Goal: Task Accomplishment & Management: Use online tool/utility

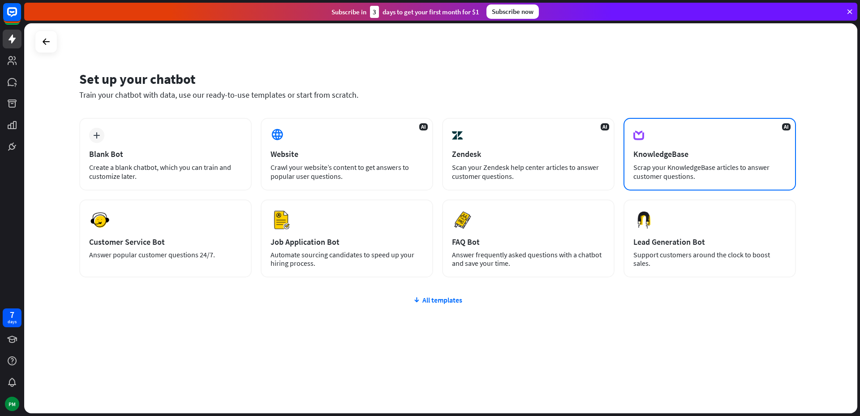
click at [652, 161] on div "AI KnowledgeBase Scrap your KnowledgeBase articles to answer customer questions." at bounding box center [710, 154] width 172 height 73
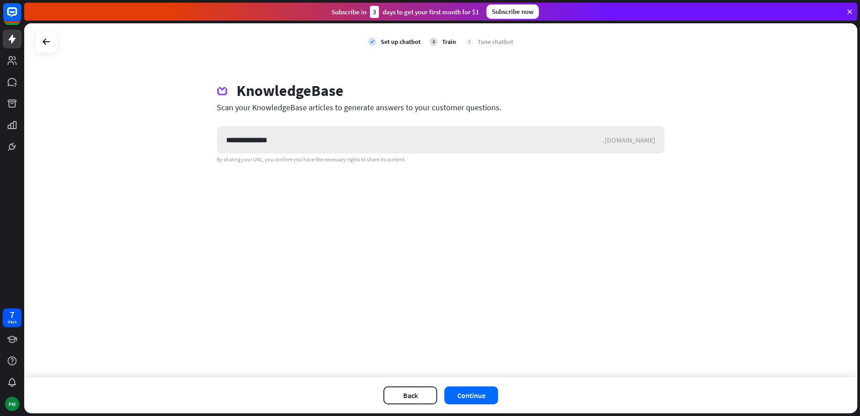
type input "**********"
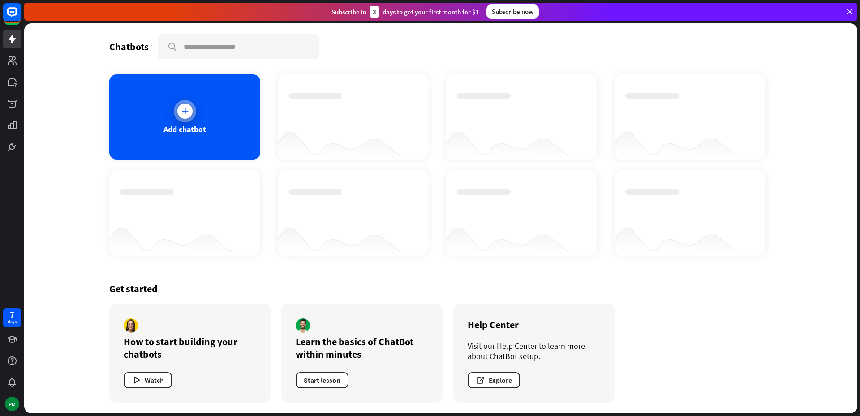
click at [179, 119] on div at bounding box center [185, 111] width 22 height 22
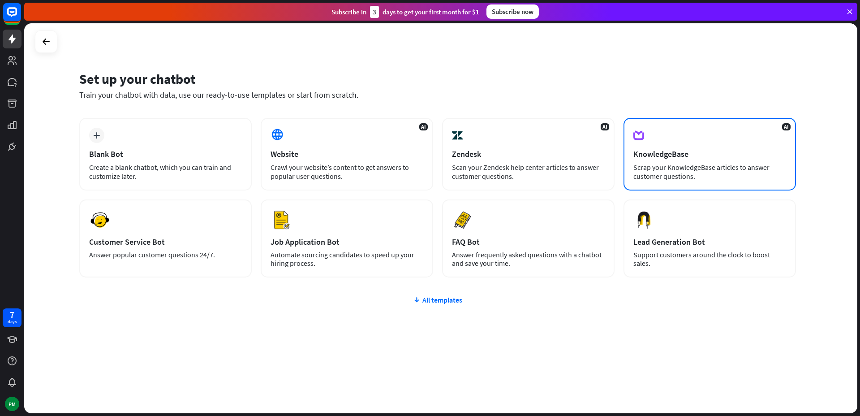
click at [673, 139] on div "AI KnowledgeBase Scrap your KnowledgeBase articles to answer customer questions." at bounding box center [710, 154] width 172 height 73
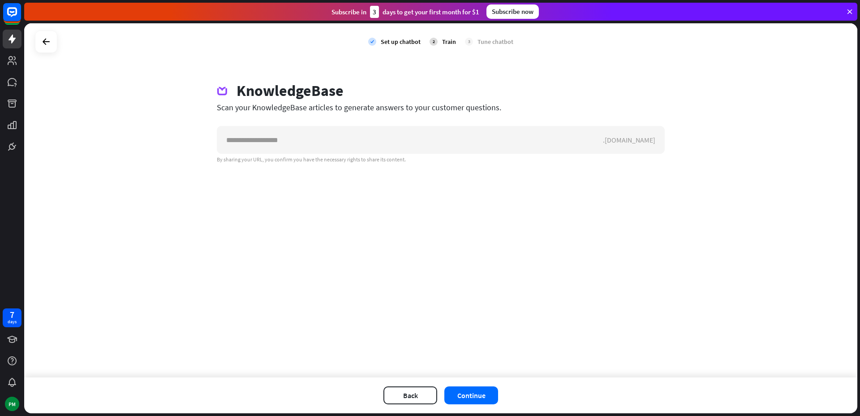
click at [534, 242] on div "check Set up chatbot 2 Train 3 Tune chatbot KnowledgeBase Scan your KnowledgeBa…" at bounding box center [440, 200] width 833 height 354
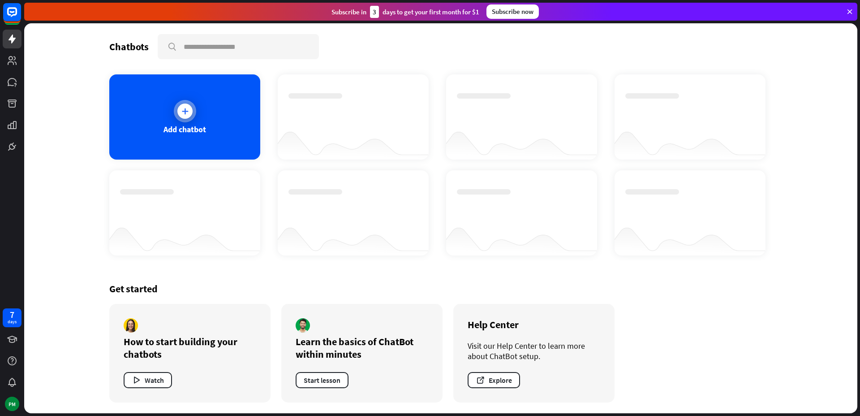
click at [219, 105] on div "Add chatbot" at bounding box center [184, 116] width 151 height 85
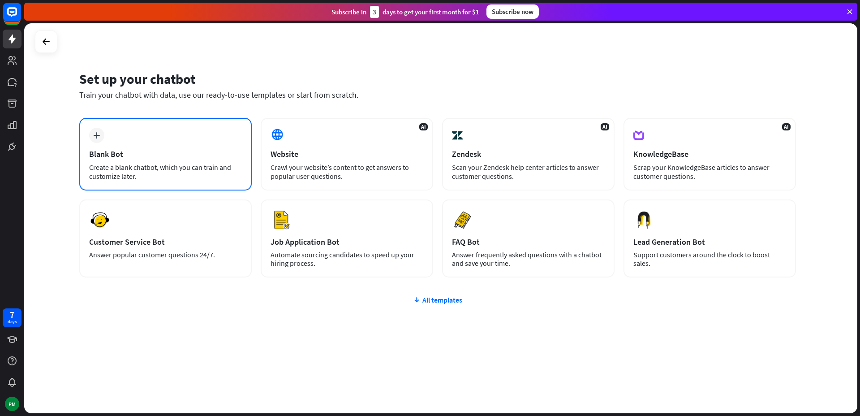
click at [216, 160] on div "plus Blank Bot Create a blank chatbot, which you can train and customize later." at bounding box center [165, 154] width 172 height 73
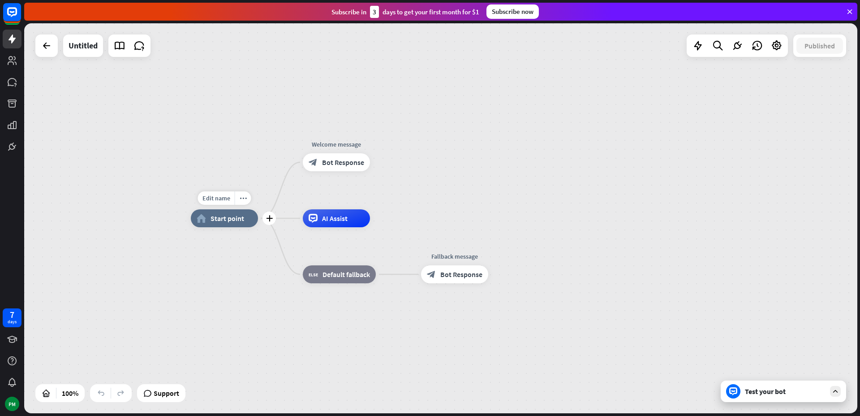
click at [226, 218] on span "Start point" at bounding box center [228, 218] width 34 height 9
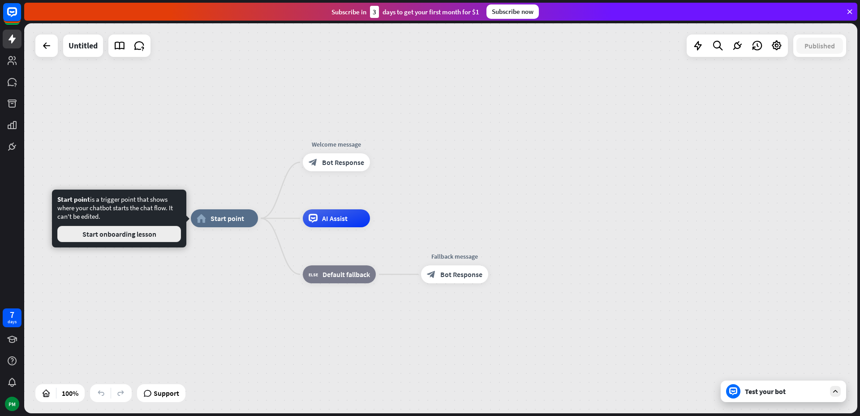
click at [169, 235] on button "Start onboarding lesson" at bounding box center [119, 234] width 124 height 16
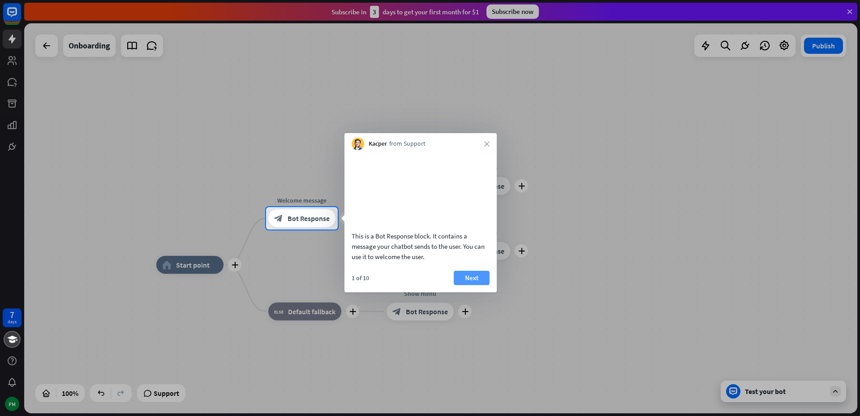
click at [472, 285] on button "Next" at bounding box center [472, 278] width 36 height 14
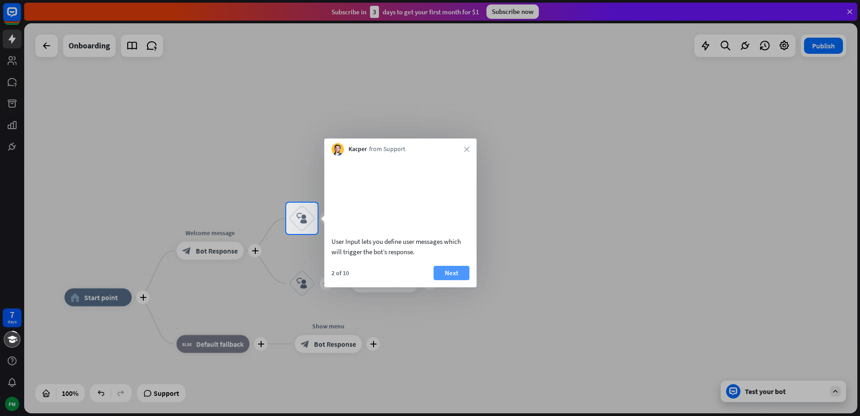
click at [453, 280] on button "Next" at bounding box center [452, 273] width 36 height 14
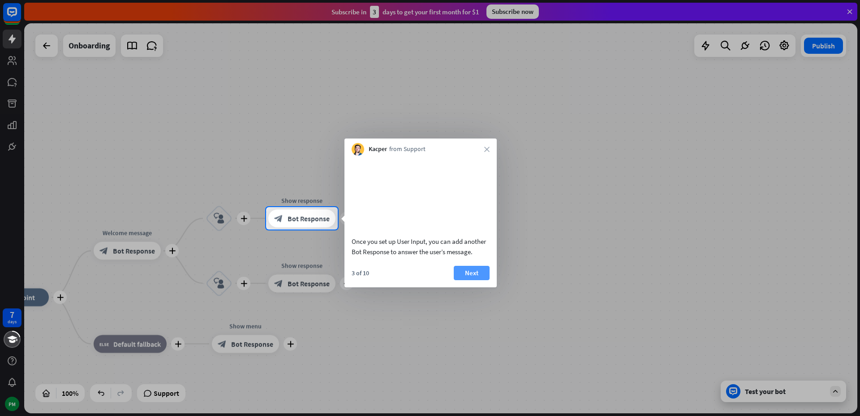
click at [471, 280] on button "Next" at bounding box center [472, 273] width 36 height 14
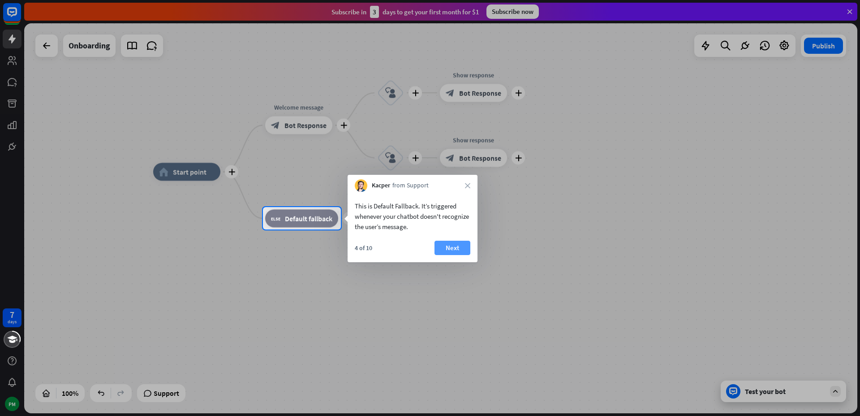
click at [448, 245] on button "Next" at bounding box center [453, 248] width 36 height 14
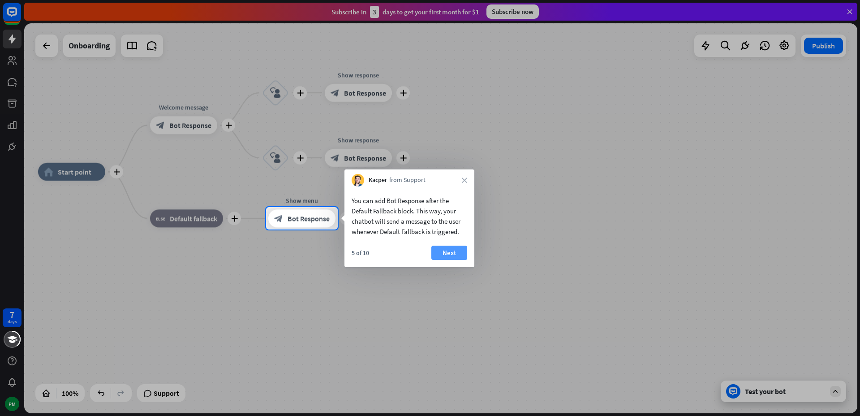
click at [447, 253] on button "Next" at bounding box center [449, 252] width 36 height 14
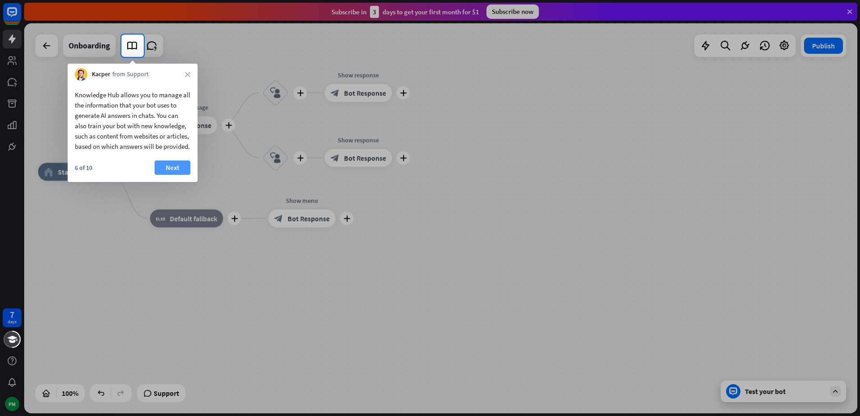
click at [175, 175] on button "Next" at bounding box center [173, 167] width 36 height 14
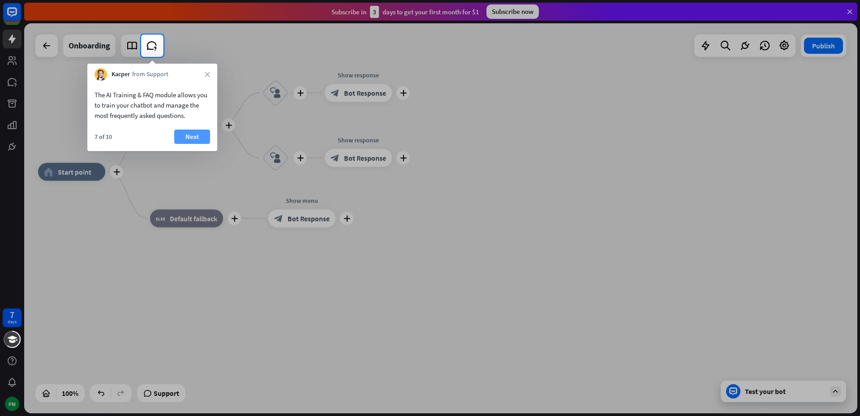
click at [194, 138] on button "Next" at bounding box center [192, 136] width 36 height 14
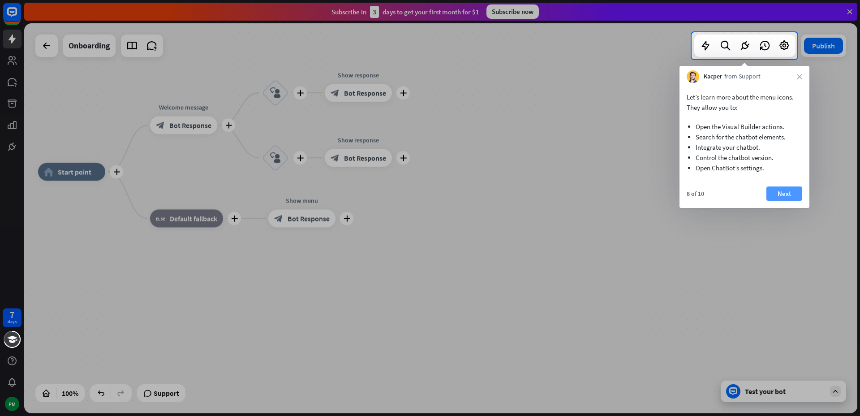
click at [781, 189] on button "Next" at bounding box center [784, 193] width 36 height 14
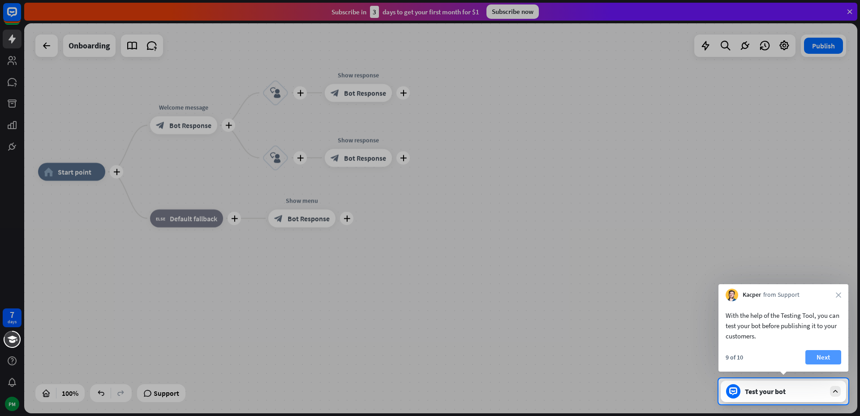
click at [822, 357] on button "Next" at bounding box center [823, 357] width 36 height 14
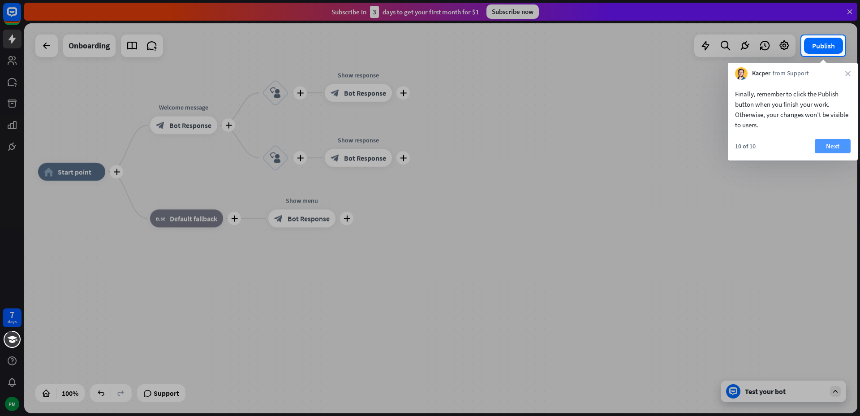
click at [824, 149] on button "Next" at bounding box center [833, 146] width 36 height 14
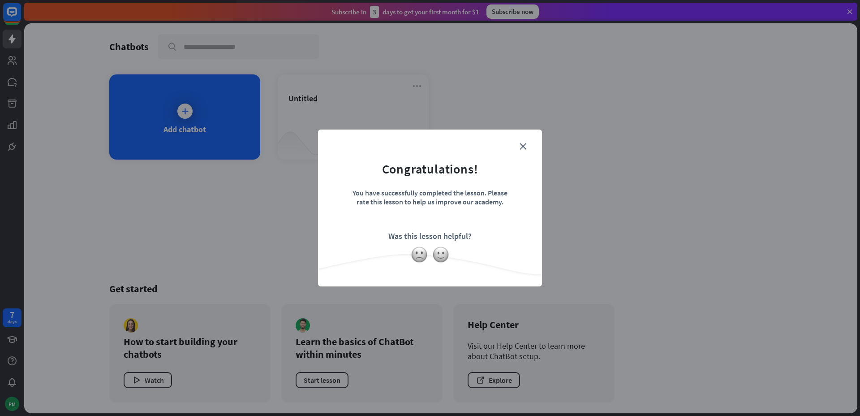
click at [524, 141] on form "Congratulations! You have successfully completed the lesson. Please rate this l…" at bounding box center [430, 194] width 202 height 107
click at [439, 254] on img at bounding box center [440, 254] width 17 height 17
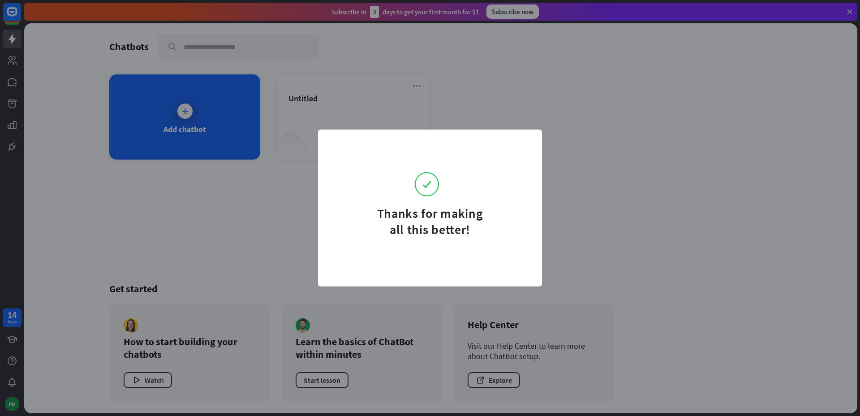
click at [209, 131] on div "Thanks for making all this better!" at bounding box center [430, 208] width 860 height 416
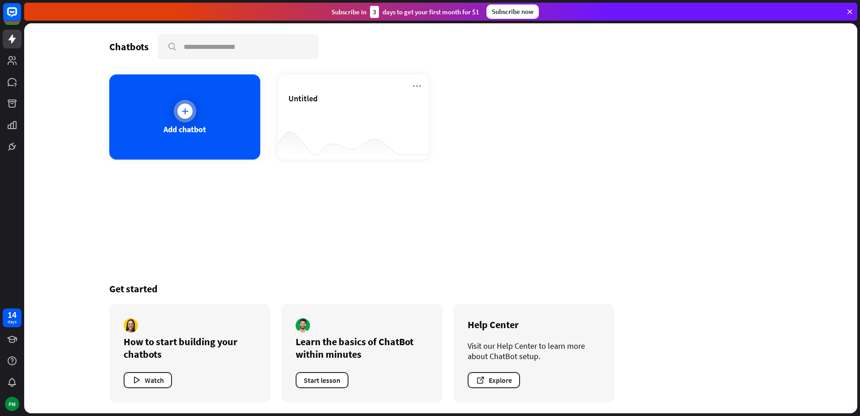
click at [196, 126] on div "Add chatbot" at bounding box center [185, 129] width 43 height 10
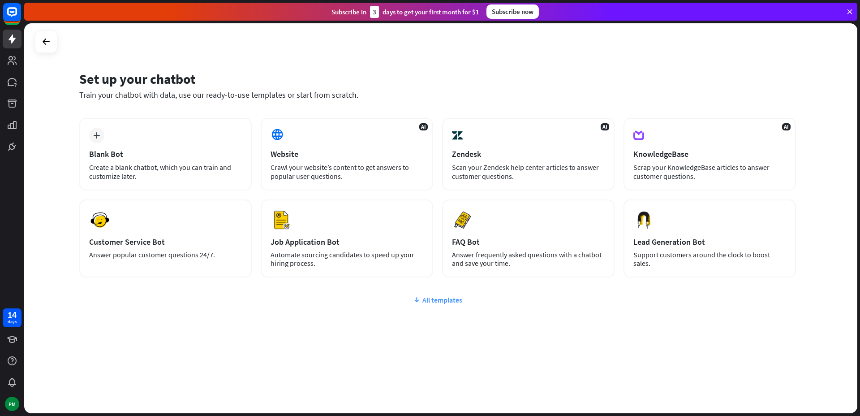
click at [452, 295] on div "All templates" at bounding box center [437, 299] width 717 height 9
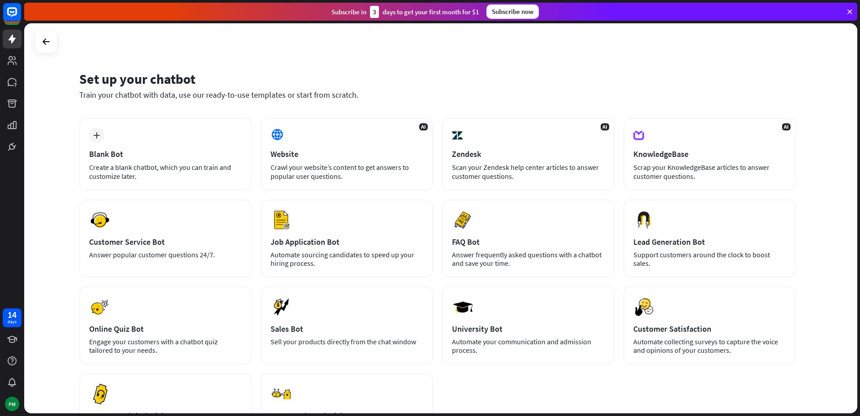
click at [527, 379] on div "plus Blank Bot Create a blank chatbot, which you can train and customize later.…" at bounding box center [437, 284] width 717 height 333
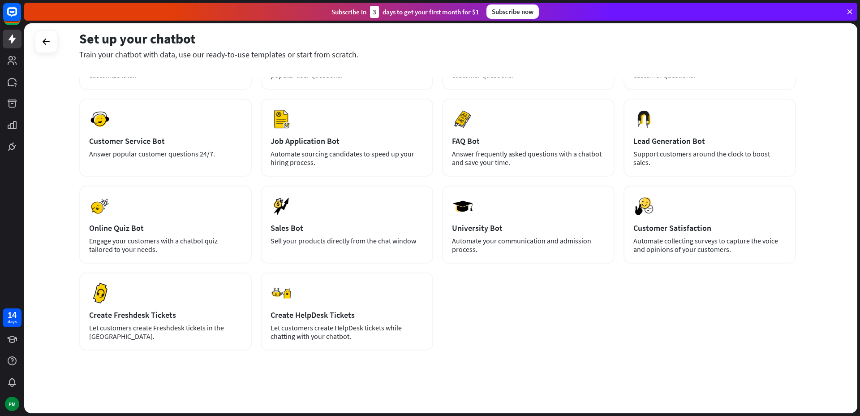
click at [527, 379] on div "plus Blank Bot Create a blank chatbot, which you can train and customize later.…" at bounding box center [437, 215] width 717 height 396
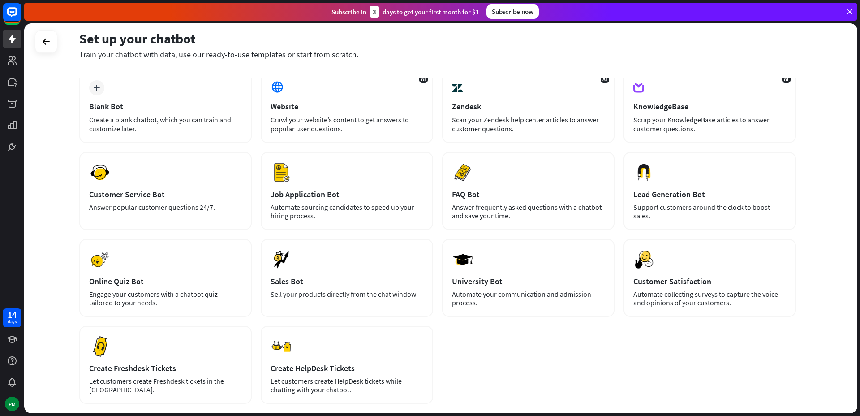
scroll to position [0, 0]
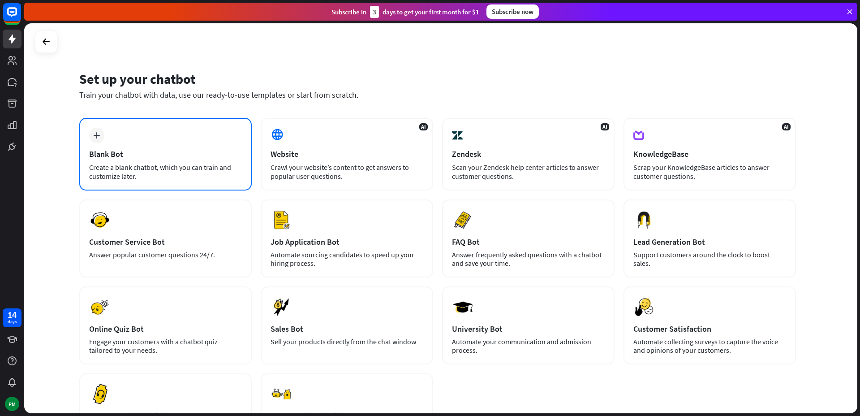
click at [198, 161] on div "plus Blank Bot Create a blank chatbot, which you can train and customize later." at bounding box center [165, 154] width 172 height 73
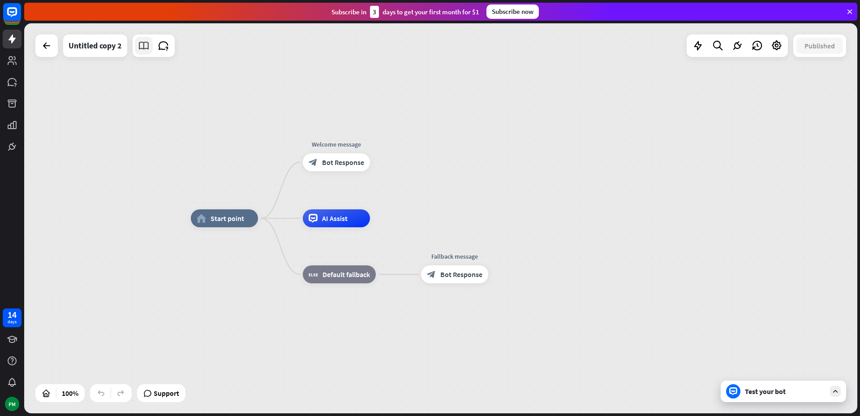
click at [145, 48] on icon at bounding box center [144, 46] width 12 height 12
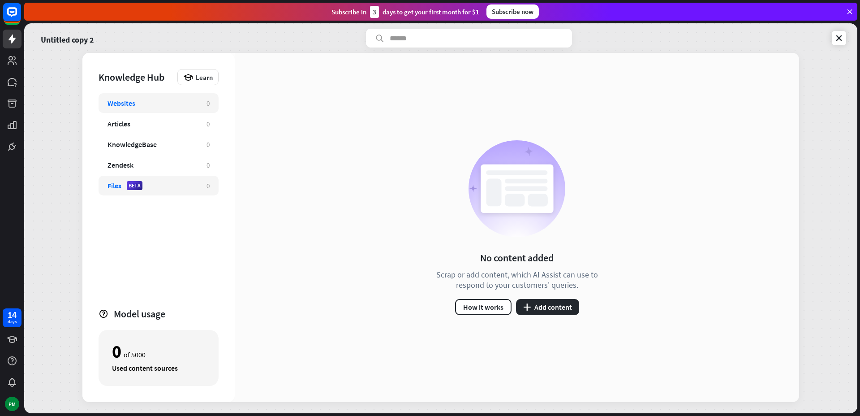
click at [159, 184] on div "Files BETA" at bounding box center [153, 185] width 90 height 9
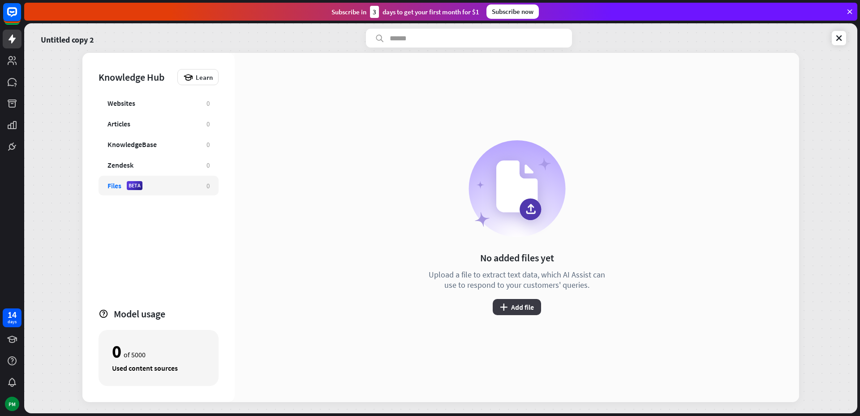
click at [521, 307] on button "plus Add file" at bounding box center [517, 307] width 48 height 16
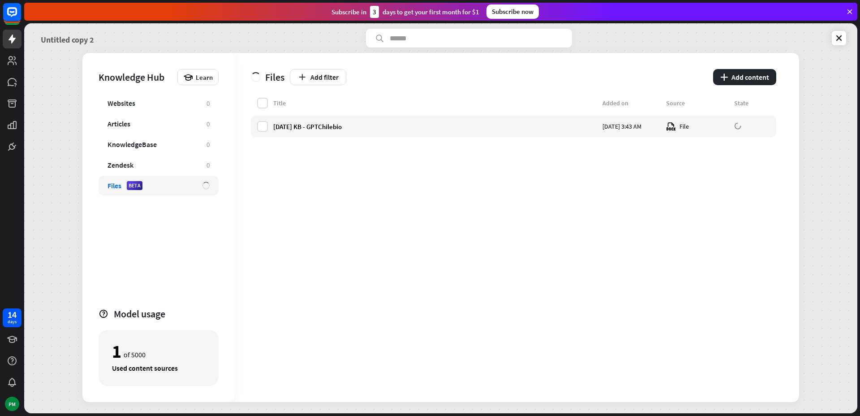
click at [73, 40] on link "Untitled copy 2" at bounding box center [67, 38] width 53 height 19
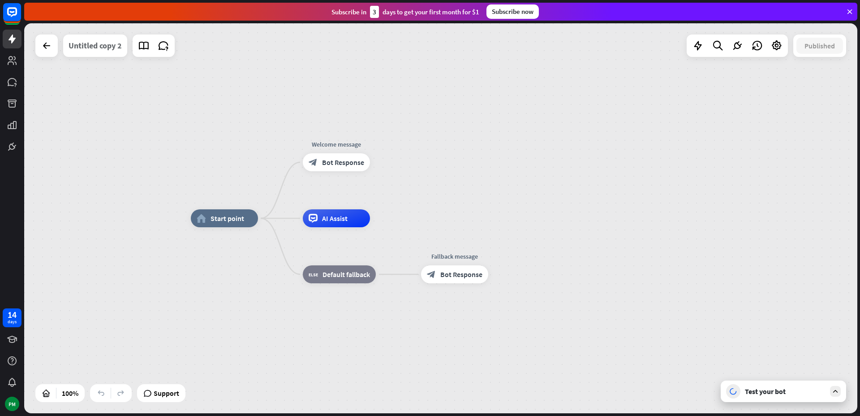
click at [94, 46] on div "Untitled copy 2" at bounding box center [95, 45] width 53 height 22
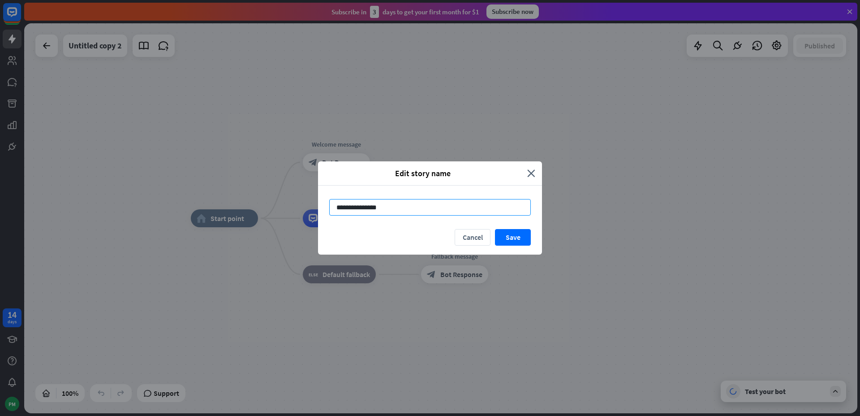
click at [387, 205] on input "**********" at bounding box center [430, 207] width 202 height 17
type input "****"
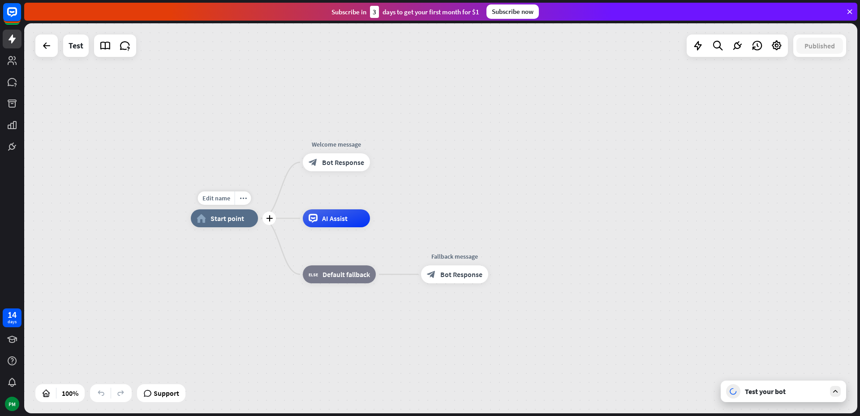
click at [242, 222] on span "Start point" at bounding box center [228, 218] width 34 height 9
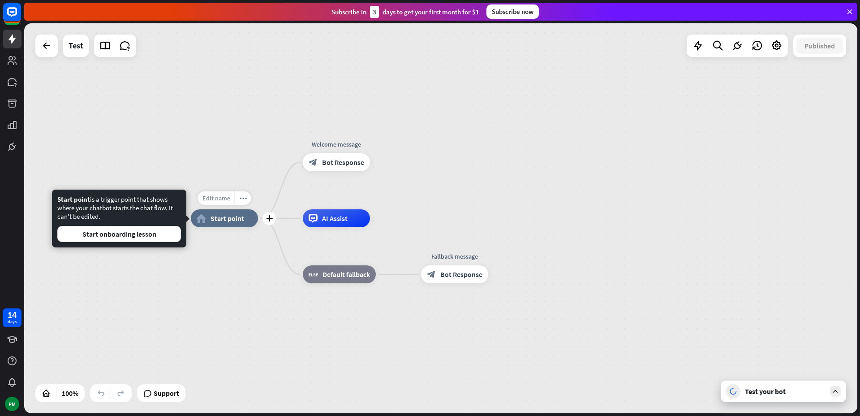
click at [212, 199] on span "Edit name" at bounding box center [216, 198] width 28 height 8
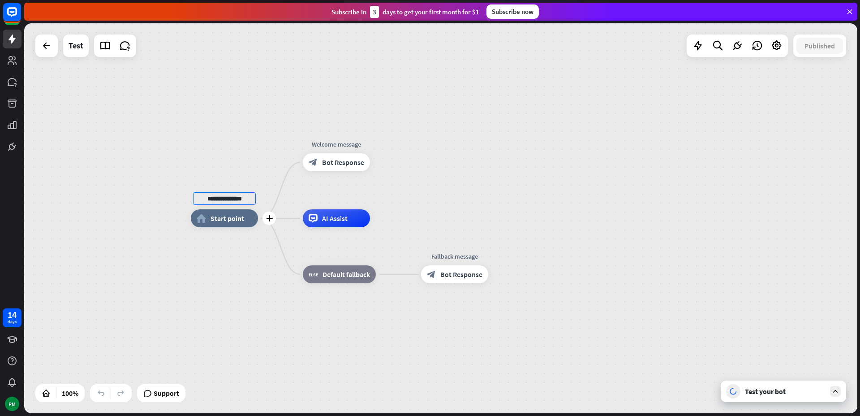
type input "**********"
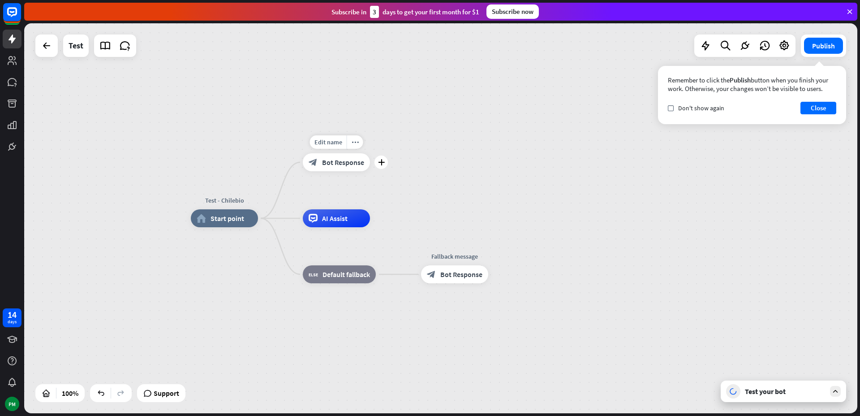
click at [335, 159] on span "Bot Response" at bounding box center [343, 162] width 42 height 9
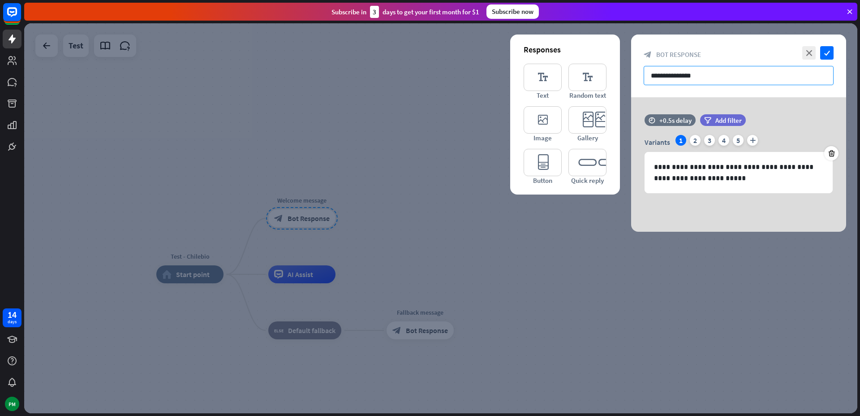
click at [677, 79] on input "**********" at bounding box center [739, 75] width 190 height 19
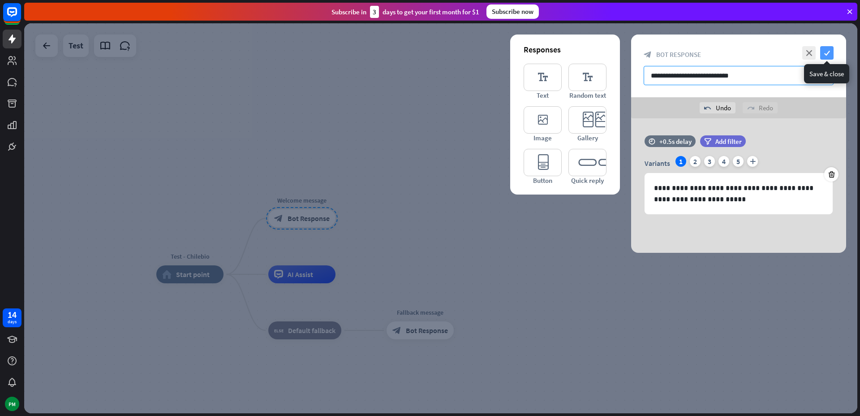
type input "**********"
click at [831, 53] on icon "check" at bounding box center [826, 52] width 13 height 13
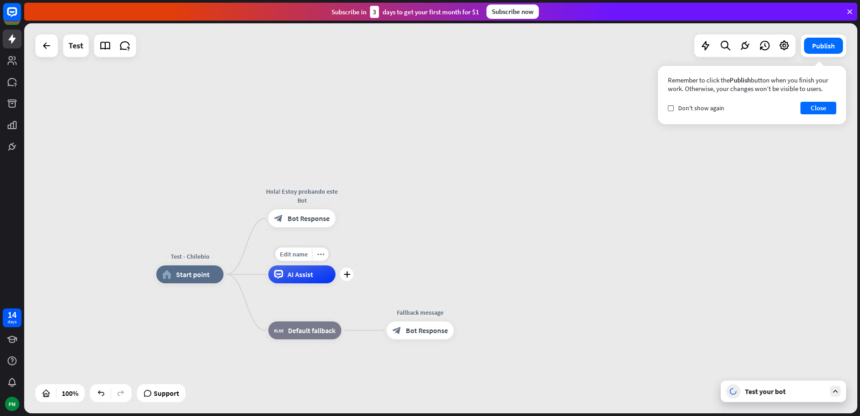
click at [307, 277] on span "AI Assist" at bounding box center [301, 274] width 26 height 9
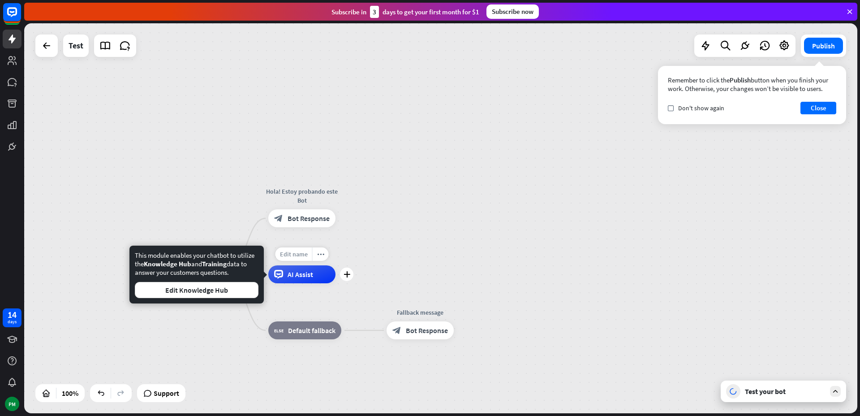
click at [300, 258] on span "Edit name" at bounding box center [294, 254] width 28 height 8
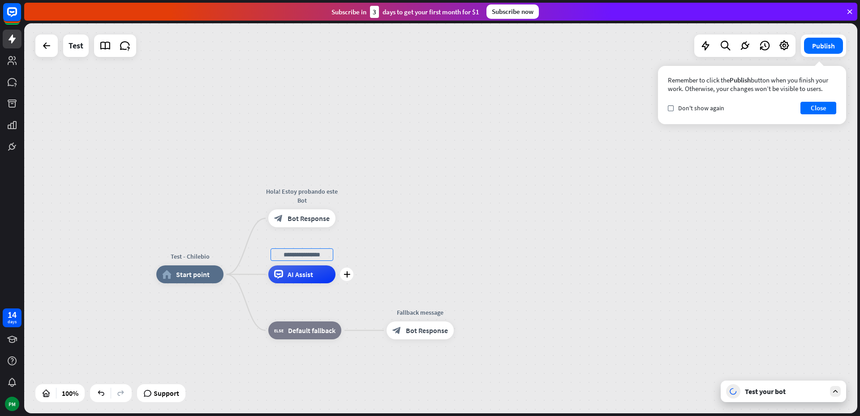
click at [306, 272] on span "AI Assist" at bounding box center [301, 274] width 26 height 9
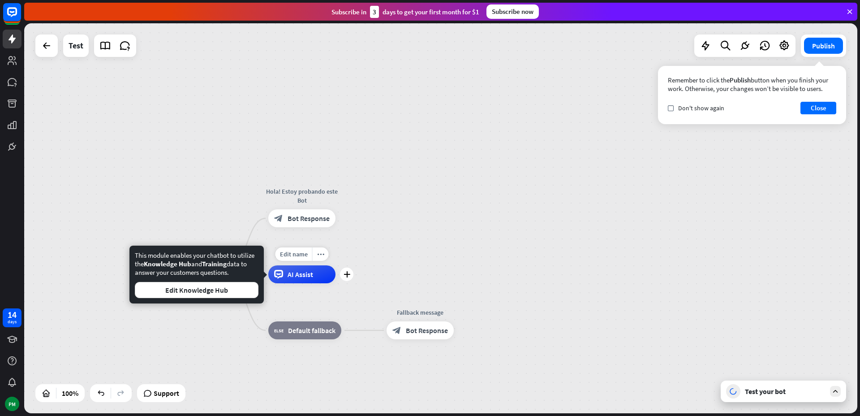
click at [306, 272] on span "AI Assist" at bounding box center [301, 274] width 26 height 9
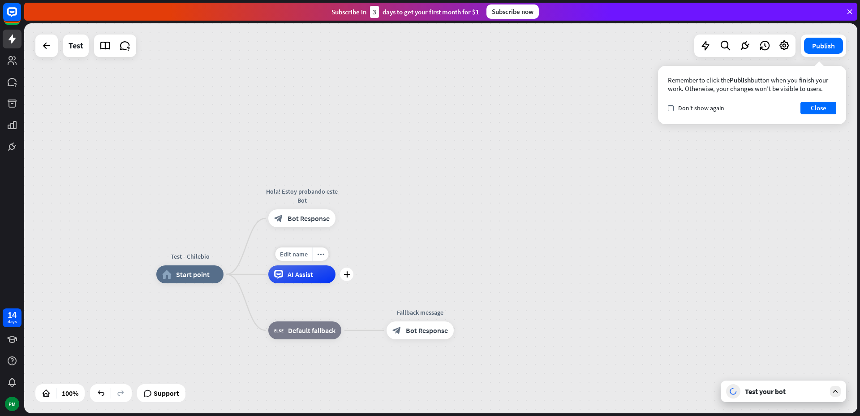
click at [305, 273] on span "AI Assist" at bounding box center [301, 274] width 26 height 9
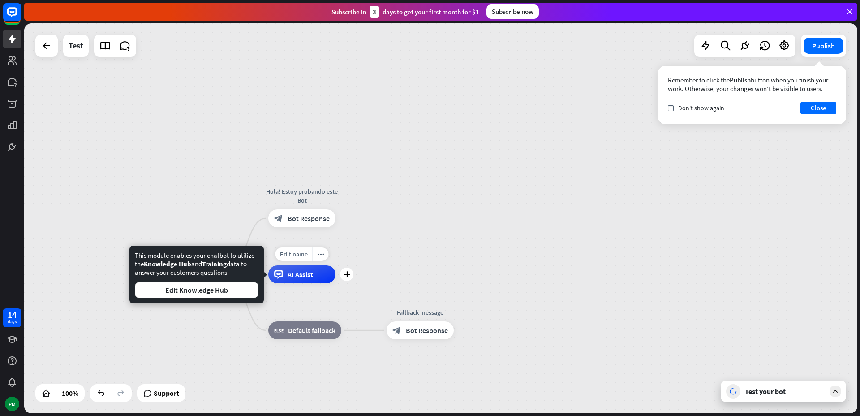
click at [305, 273] on span "AI Assist" at bounding box center [301, 274] width 26 height 9
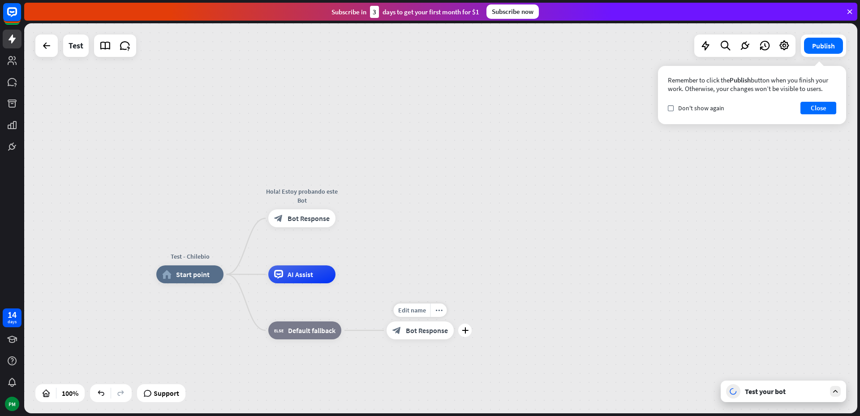
click at [418, 332] on span "Bot Response" at bounding box center [427, 330] width 42 height 9
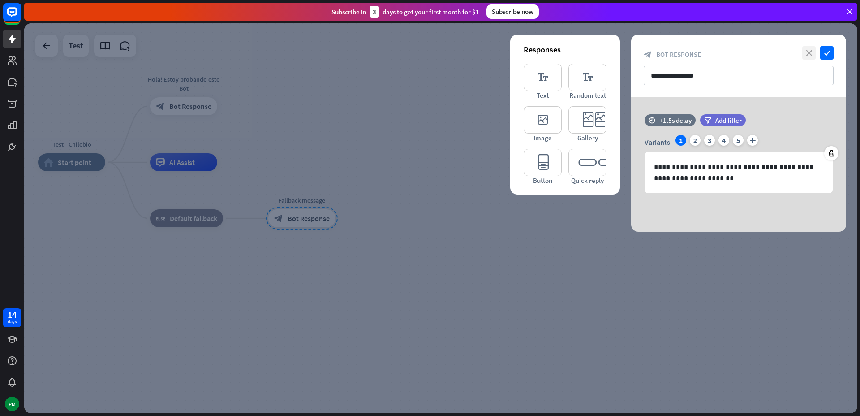
click at [810, 53] on icon "close" at bounding box center [808, 52] width 13 height 13
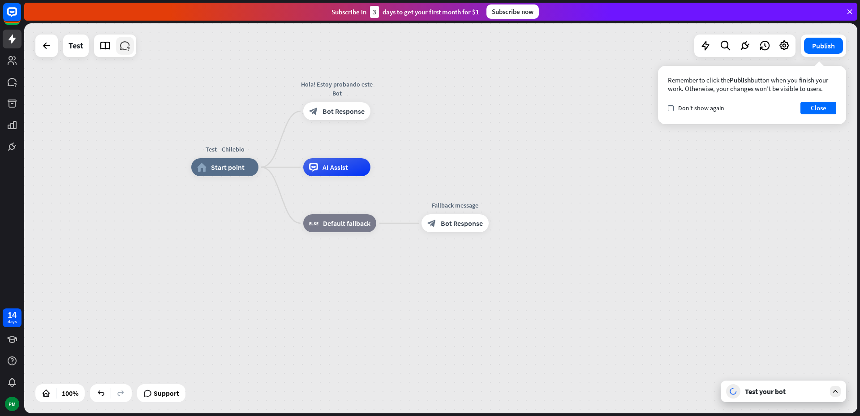
click at [127, 47] on icon at bounding box center [125, 46] width 12 height 12
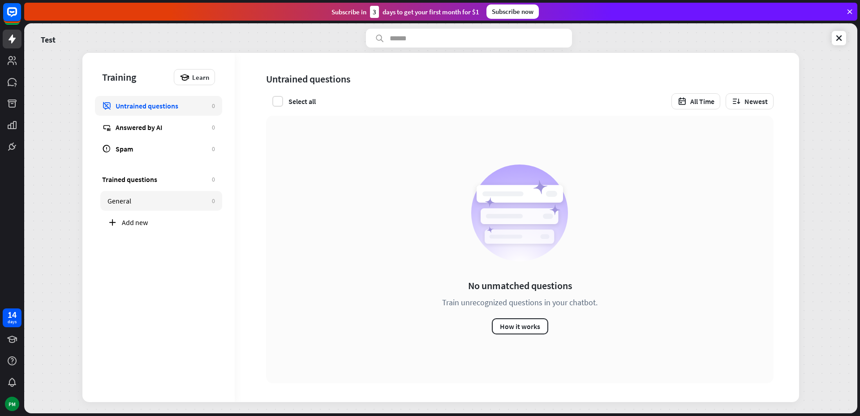
click at [136, 195] on link "General 0" at bounding box center [161, 201] width 122 height 20
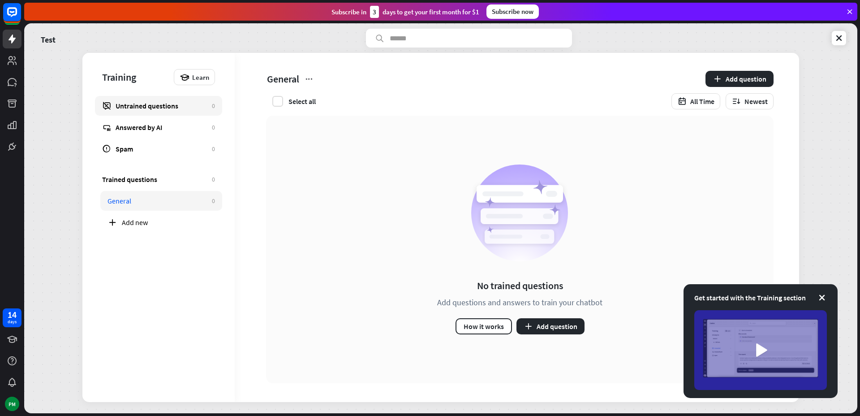
click at [156, 97] on link "Untrained questions 0" at bounding box center [158, 106] width 127 height 20
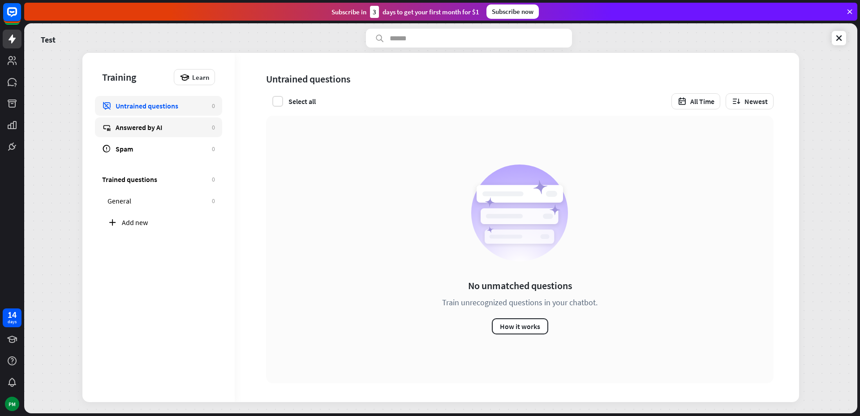
click at [152, 130] on div "Answered by AI" at bounding box center [162, 127] width 92 height 9
click at [838, 41] on icon at bounding box center [839, 38] width 9 height 9
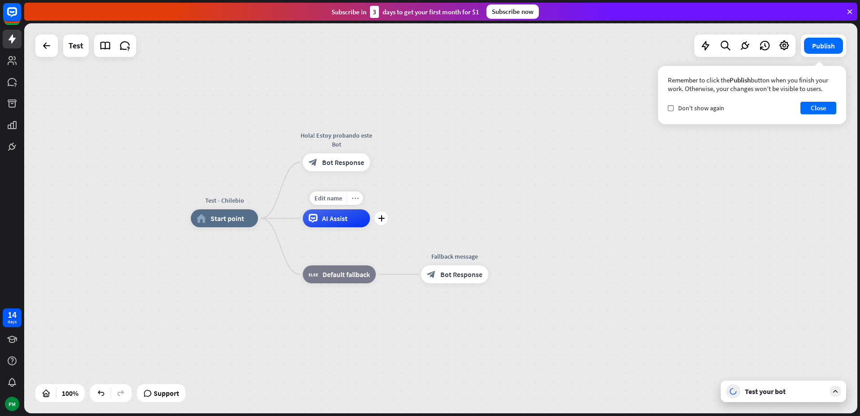
click at [358, 195] on icon "more_horiz" at bounding box center [355, 198] width 7 height 7
click at [376, 207] on div "chat Start testing from here" at bounding box center [403, 204] width 90 height 18
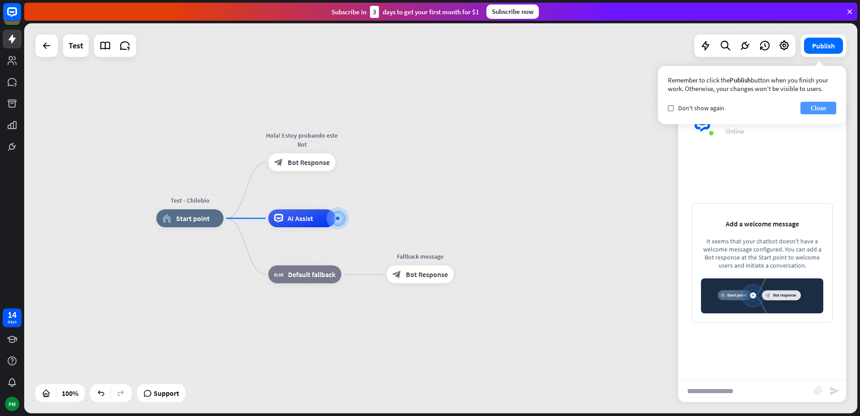
click at [821, 107] on button "Close" at bounding box center [818, 108] width 36 height 13
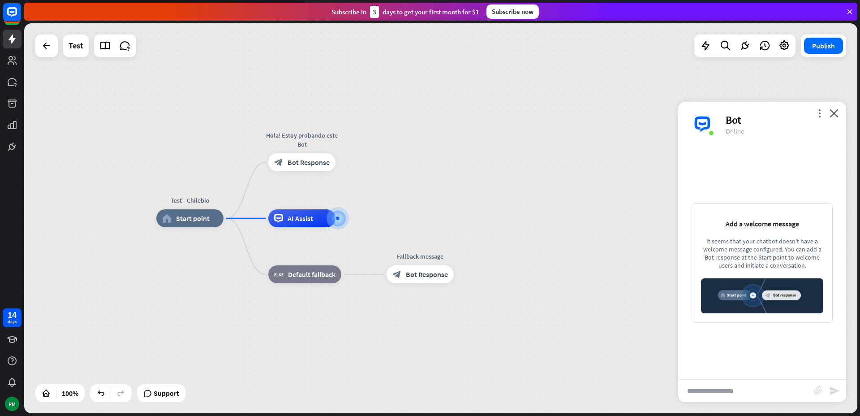
click at [839, 114] on div "more_vert close Bot Online" at bounding box center [762, 124] width 168 height 45
click at [834, 114] on icon "close" at bounding box center [834, 113] width 9 height 9
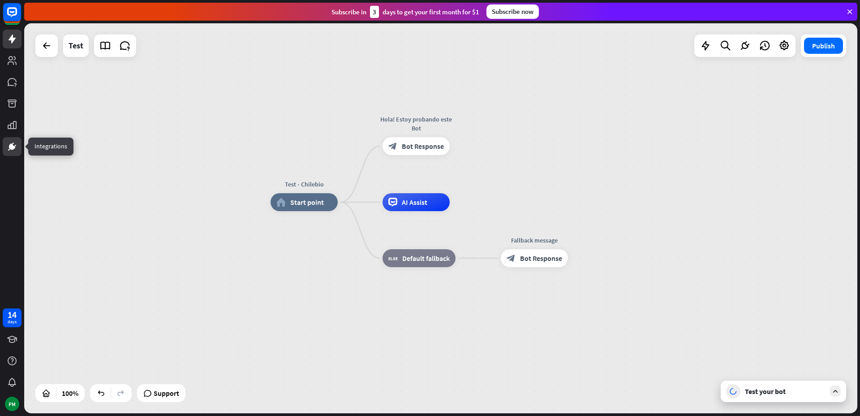
click at [15, 148] on icon at bounding box center [12, 146] width 11 height 11
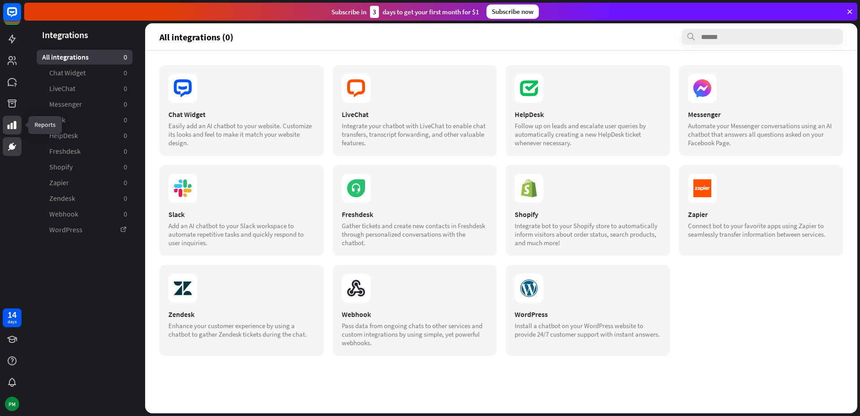
click at [15, 127] on icon at bounding box center [12, 125] width 9 height 8
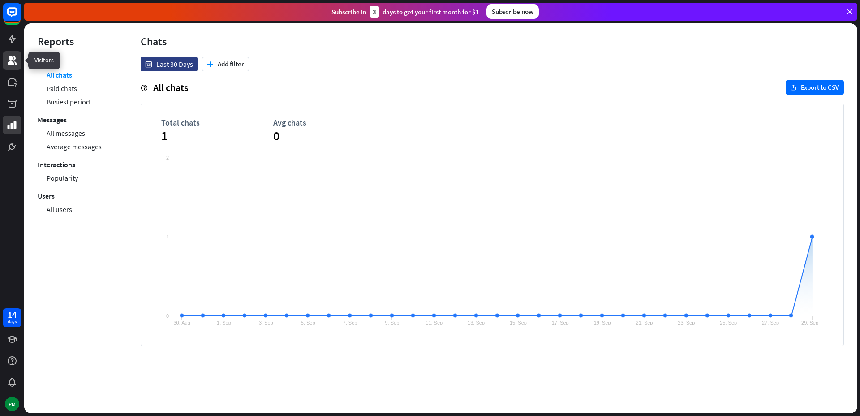
click at [15, 57] on icon at bounding box center [12, 60] width 9 height 9
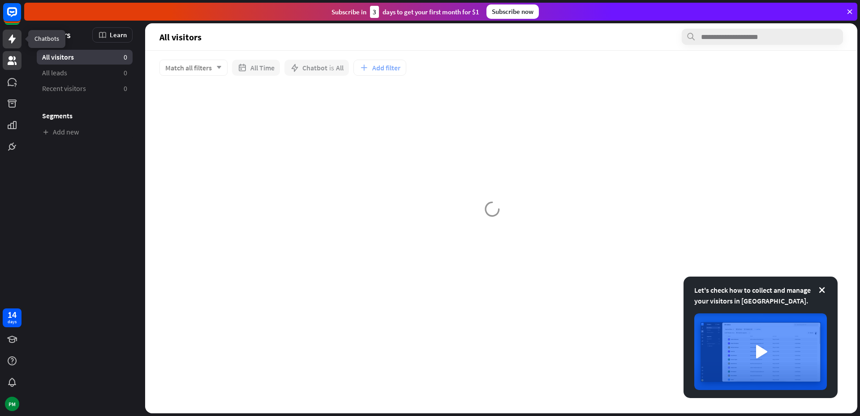
click at [19, 40] on link at bounding box center [12, 39] width 19 height 19
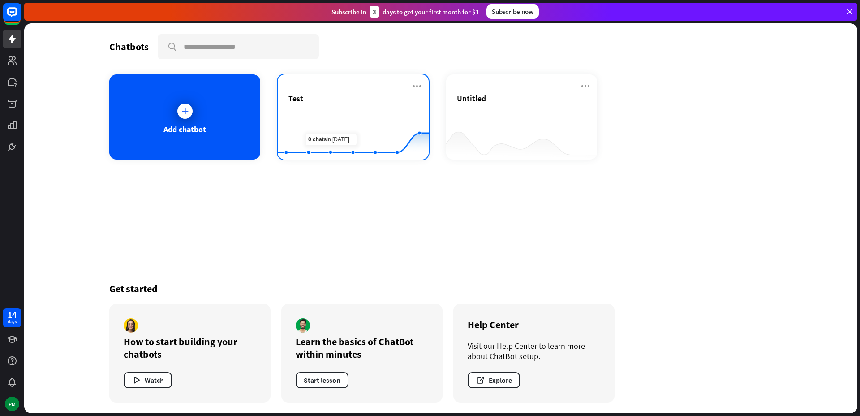
click at [339, 112] on rect at bounding box center [353, 137] width 151 height 56
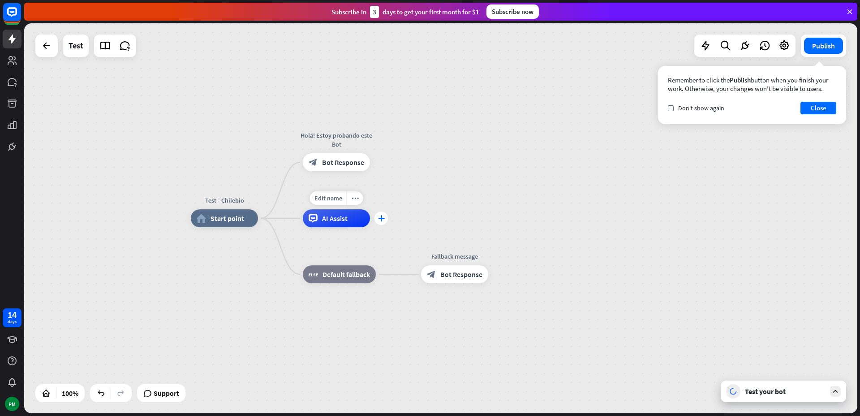
click at [381, 221] on div "plus" at bounding box center [380, 217] width 13 height 13
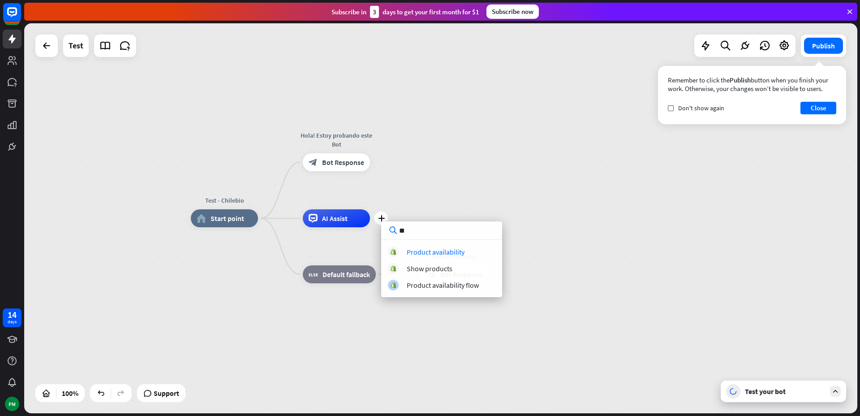
type input "*"
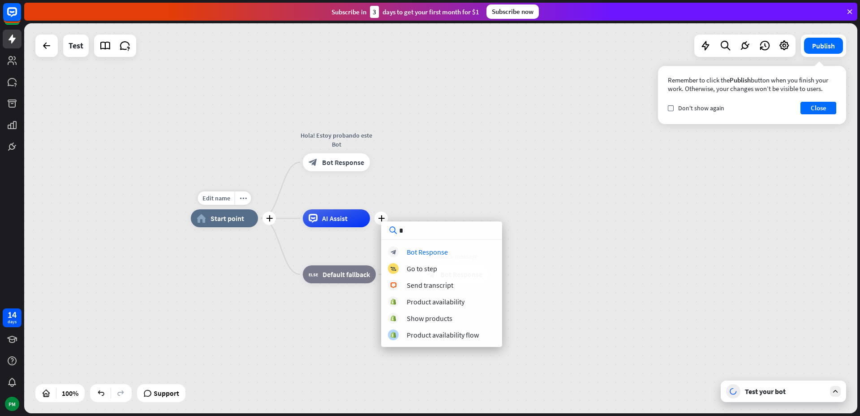
click at [241, 223] on div "home_2 Start point" at bounding box center [224, 218] width 67 height 18
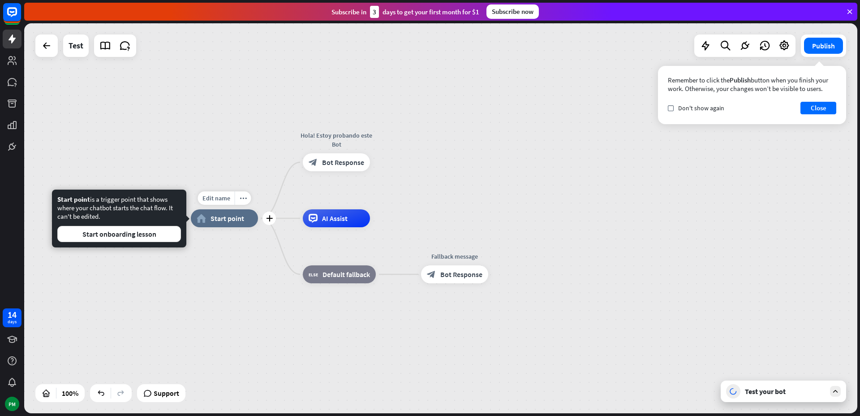
click at [237, 216] on span "Start point" at bounding box center [228, 218] width 34 height 9
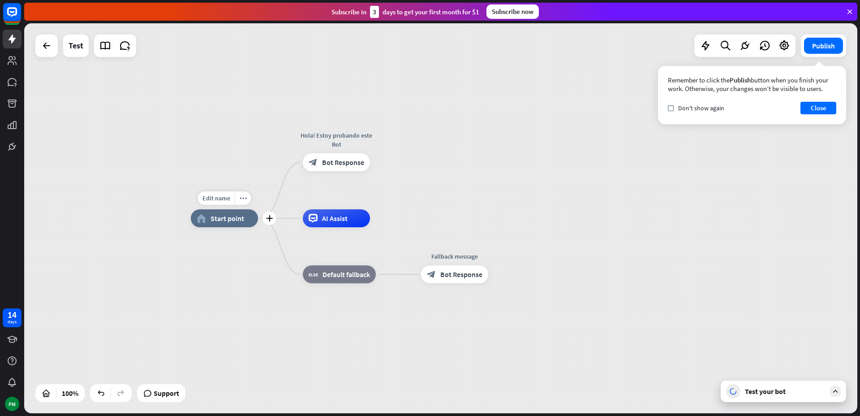
click at [237, 216] on span "Start point" at bounding box center [228, 218] width 34 height 9
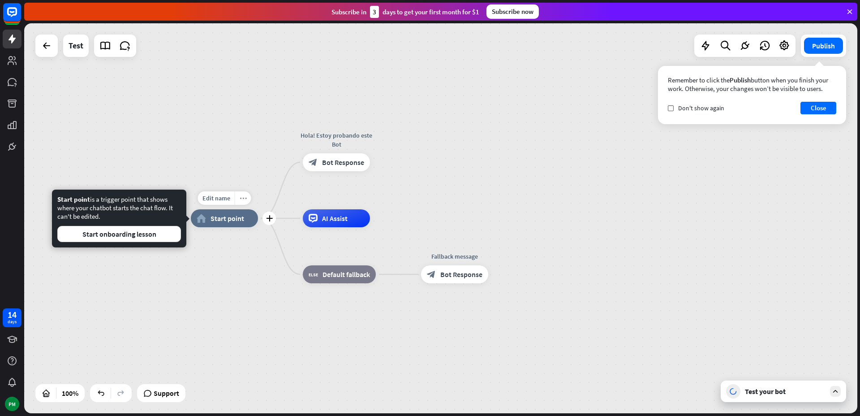
click at [244, 195] on icon "more_horiz" at bounding box center [243, 198] width 7 height 7
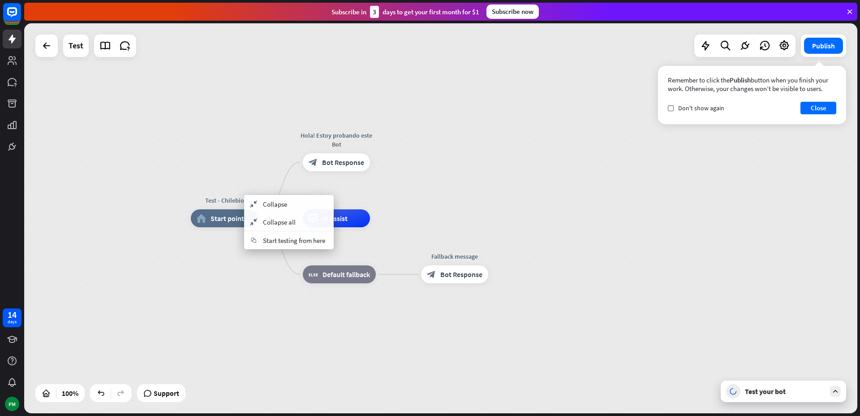
click at [232, 220] on span "Start point" at bounding box center [228, 218] width 34 height 9
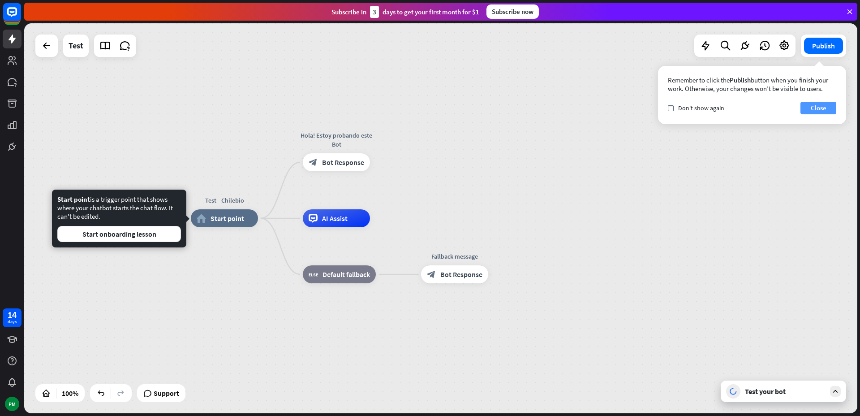
click at [817, 109] on button "Close" at bounding box center [818, 108] width 36 height 13
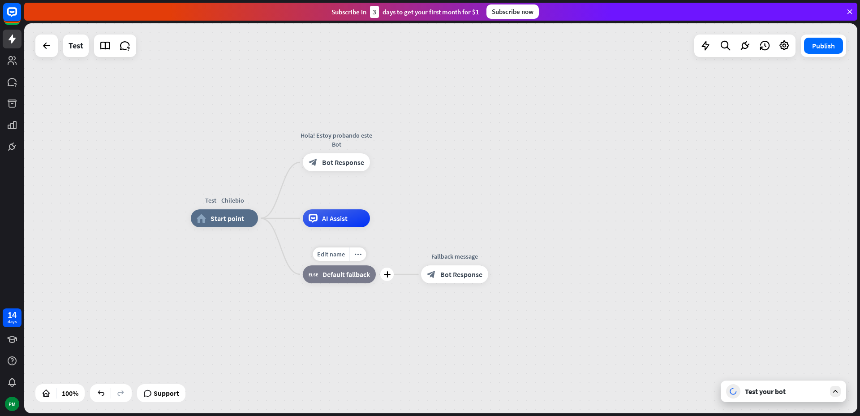
click at [324, 275] on span "Default fallback" at bounding box center [346, 274] width 47 height 9
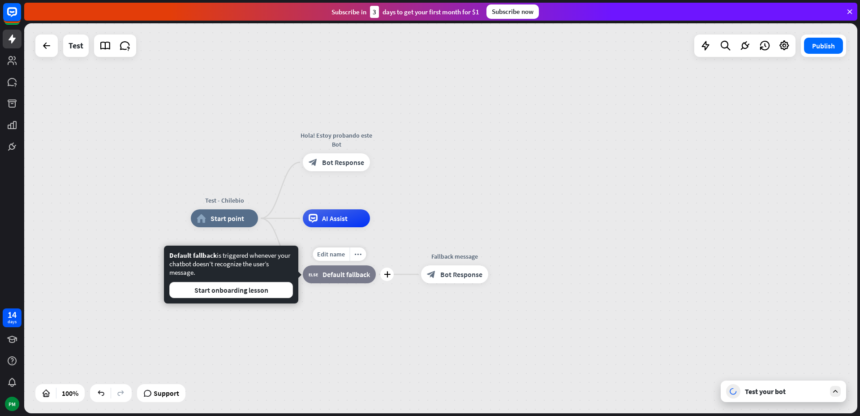
click at [324, 275] on span "Default fallback" at bounding box center [346, 274] width 47 height 9
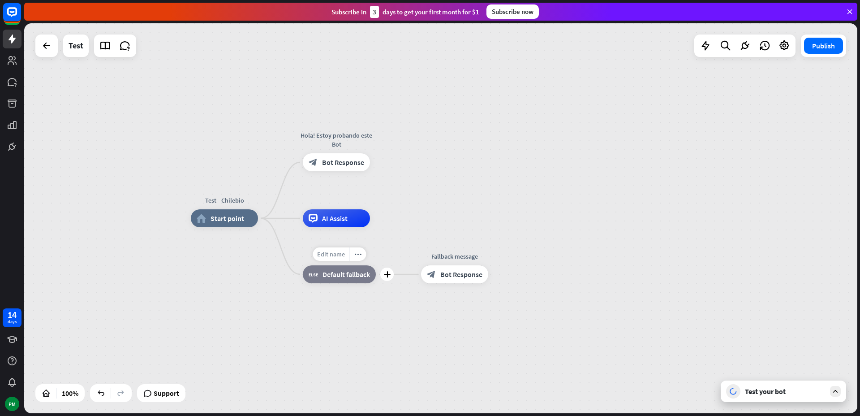
click at [342, 254] on span "Edit name" at bounding box center [331, 254] width 28 height 8
click at [401, 239] on div "Test - Chilebio home_2 Start point Hola! Estoy probando este Bot block_bot_resp…" at bounding box center [607, 413] width 833 height 390
click at [452, 271] on span "Bot Response" at bounding box center [461, 274] width 42 height 9
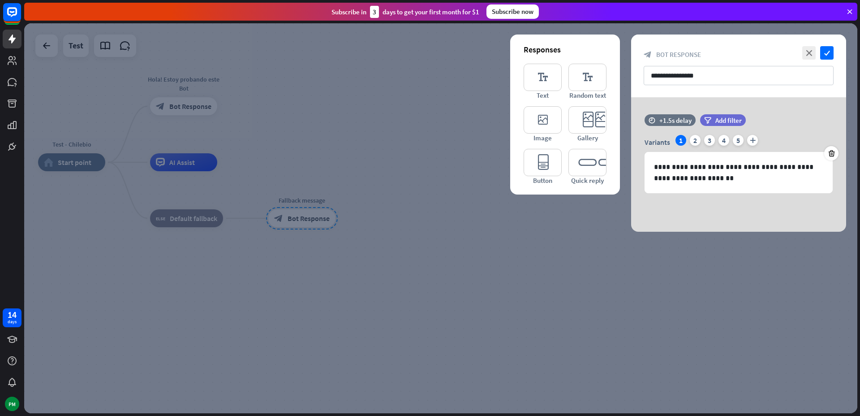
drag, startPoint x: 244, startPoint y: 137, endPoint x: 357, endPoint y: 141, distance: 113.4
click at [358, 140] on div at bounding box center [440, 218] width 833 height 390
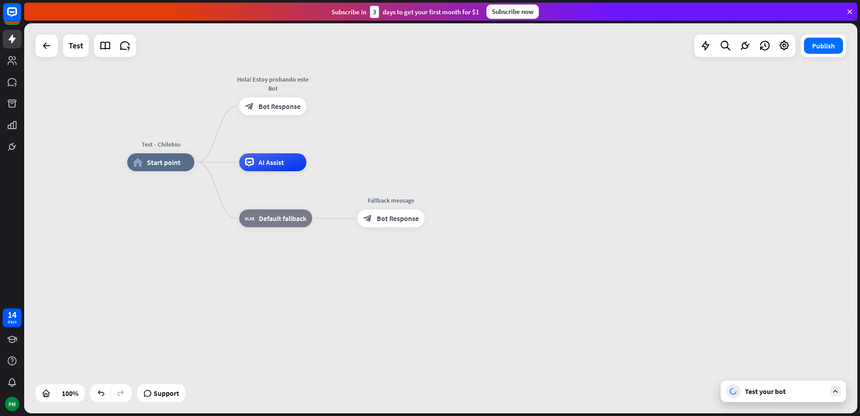
drag, startPoint x: 422, startPoint y: 120, endPoint x: 598, endPoint y: 134, distance: 176.6
click at [598, 134] on div "Test - Chilebio home_2 Start point Hola! Estoy probando este Bot block_bot_resp…" at bounding box center [440, 218] width 833 height 390
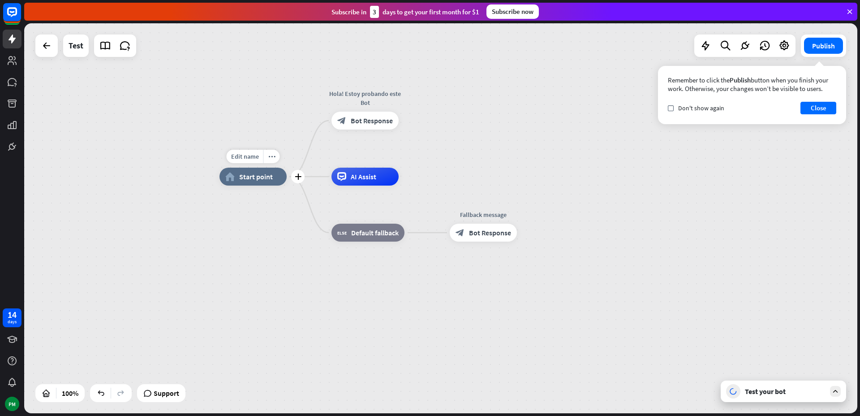
click at [268, 174] on span "Start point" at bounding box center [256, 176] width 34 height 9
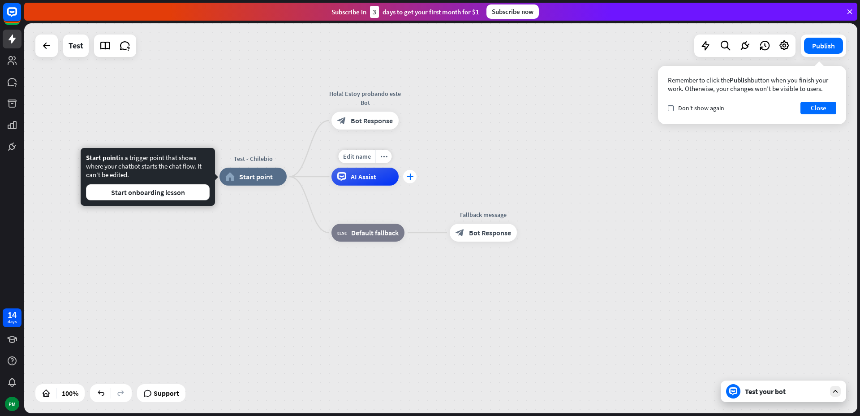
click at [408, 178] on icon "plus" at bounding box center [410, 176] width 7 height 6
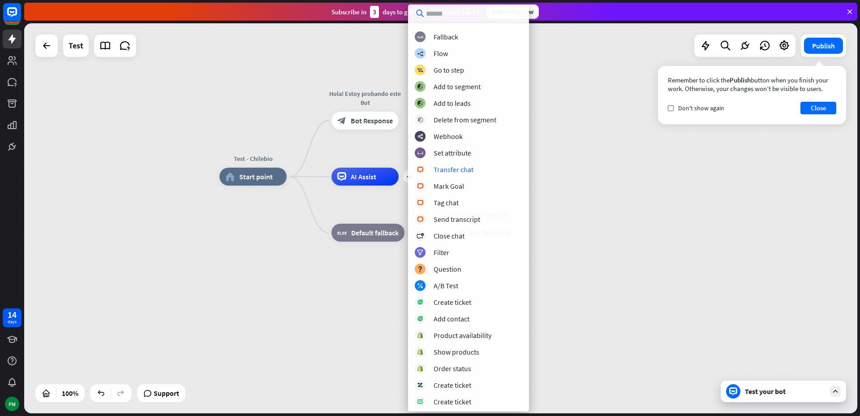
scroll to position [33, 0]
click at [156, 73] on div "Test - Chilebio home_2 Start point Hola! Estoy probando este Bot block_bot_resp…" at bounding box center [440, 218] width 833 height 390
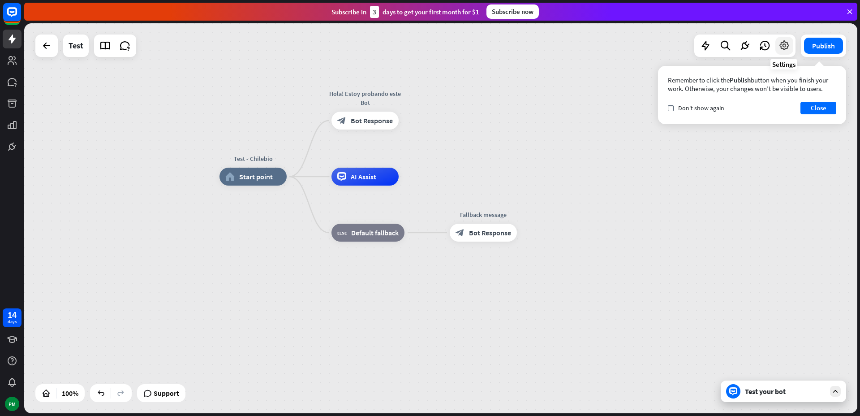
click at [783, 44] on icon at bounding box center [785, 46] width 12 height 12
click at [823, 109] on button "Close" at bounding box center [818, 108] width 36 height 13
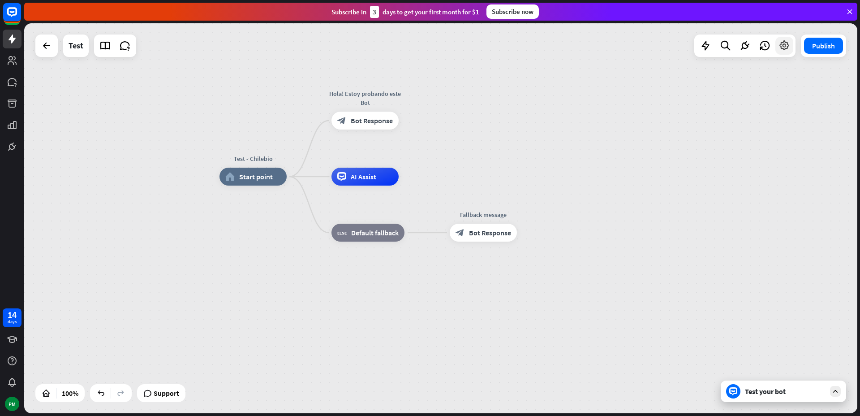
click at [787, 47] on icon at bounding box center [785, 46] width 12 height 12
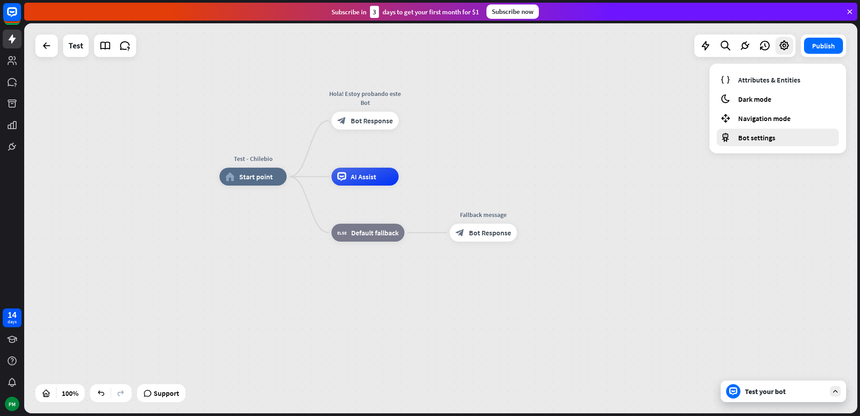
click at [764, 135] on span "Bot settings" at bounding box center [756, 137] width 37 height 9
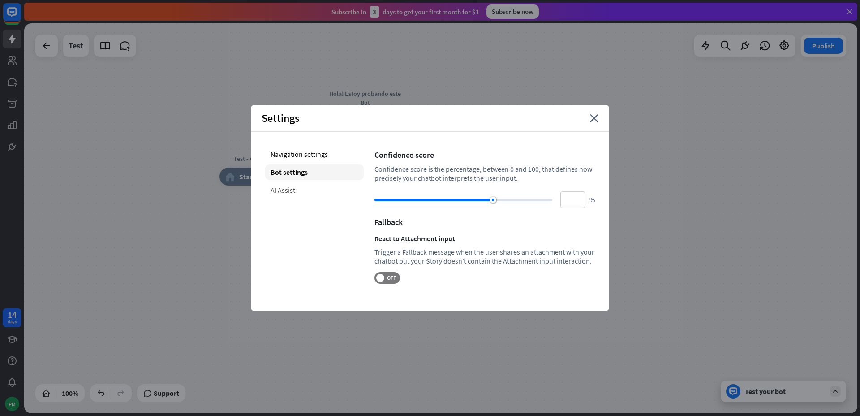
click at [314, 183] on div "AI Assist" at bounding box center [314, 190] width 99 height 16
type input "**"
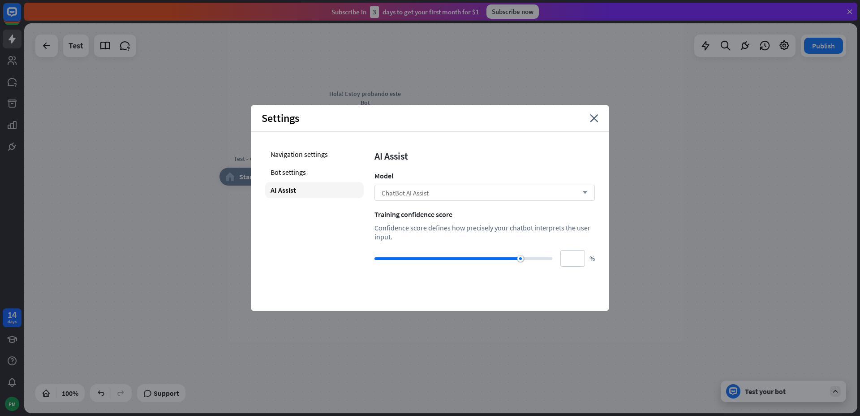
click at [396, 189] on span "ChatBot AI Assist" at bounding box center [405, 193] width 47 height 9
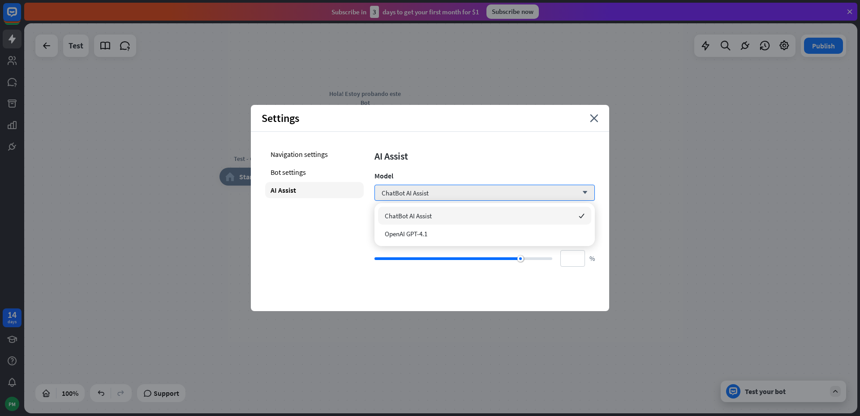
click at [396, 161] on div "AI Assist" at bounding box center [484, 156] width 220 height 13
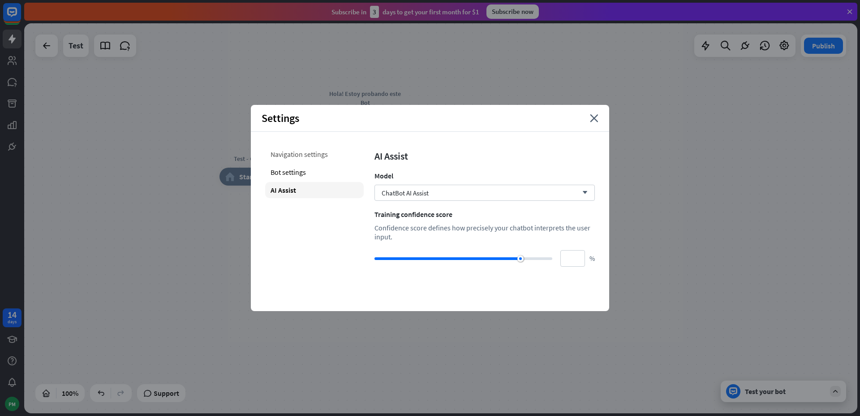
click at [284, 149] on div "Navigation settings" at bounding box center [314, 154] width 99 height 16
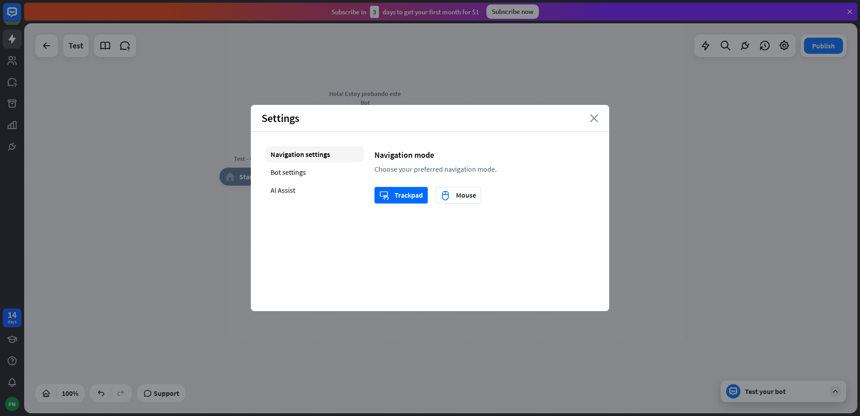
click at [595, 120] on icon "close" at bounding box center [594, 118] width 9 height 8
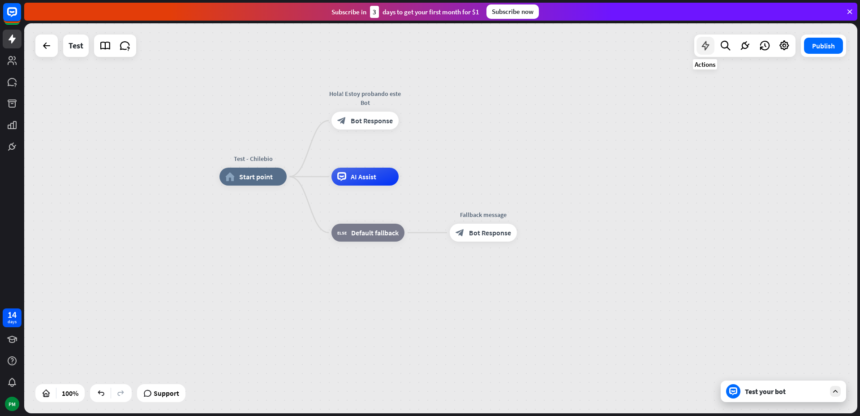
click at [704, 49] on icon at bounding box center [706, 46] width 12 height 12
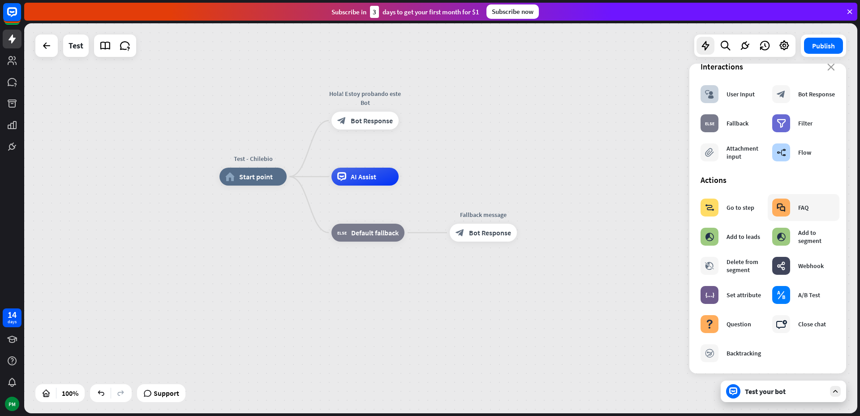
scroll to position [4, 0]
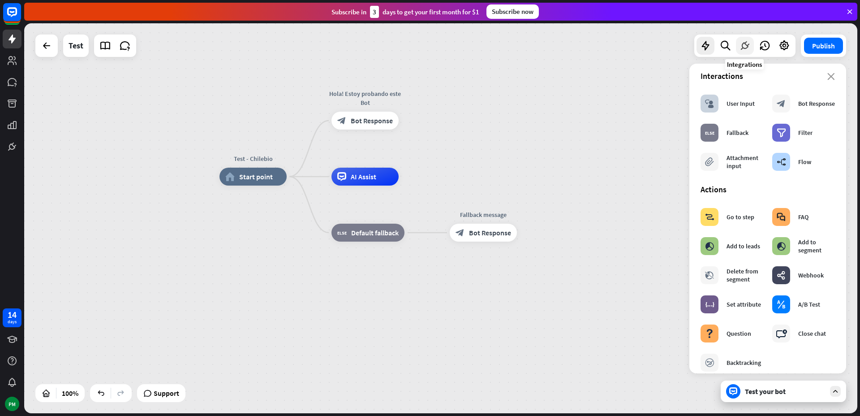
click at [745, 47] on icon at bounding box center [745, 46] width 12 height 12
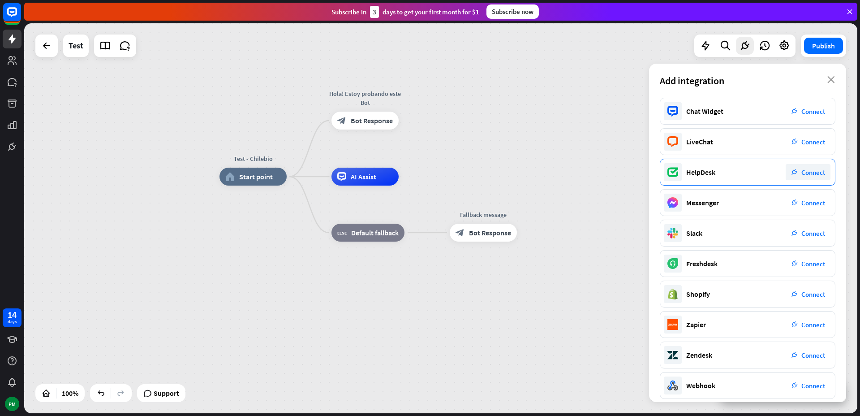
scroll to position [38, 0]
